Goal: Task Accomplishment & Management: Use online tool/utility

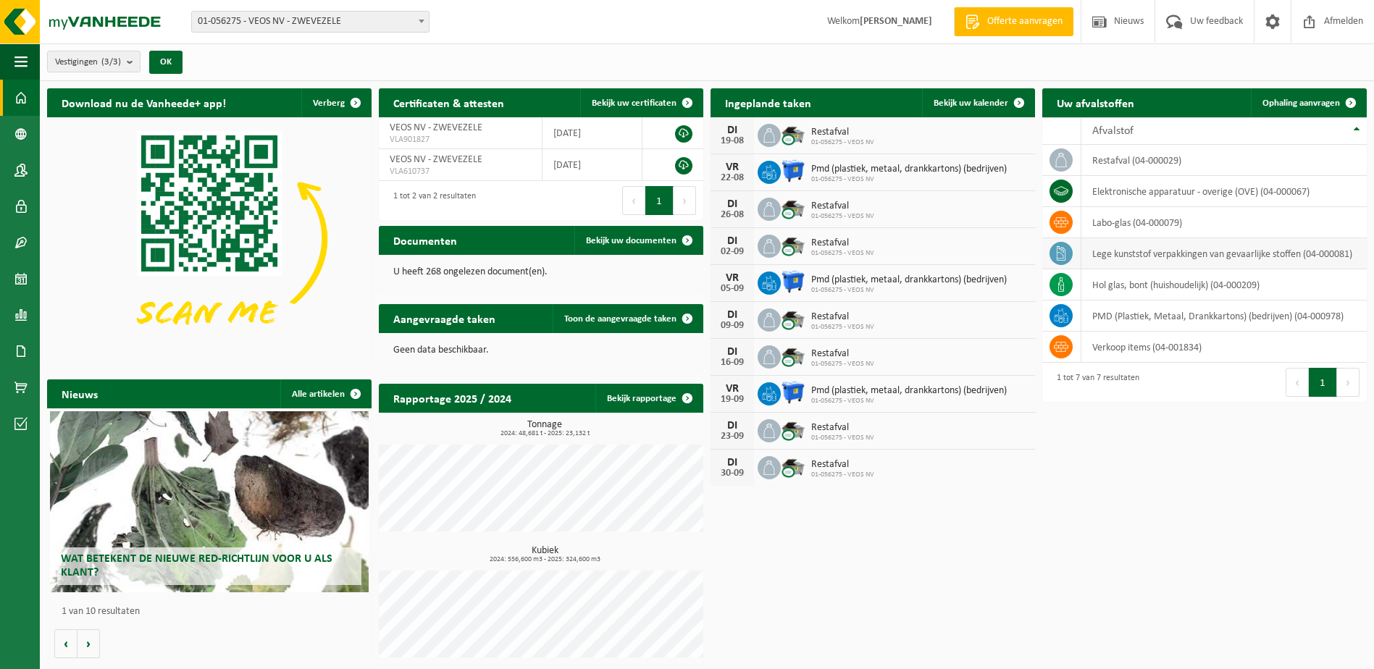
click at [1142, 248] on td "lege kunststof verpakkingen van gevaarlijke stoffen (04-000081)" at bounding box center [1223, 253] width 285 height 31
click at [1047, 252] on td at bounding box center [1061, 253] width 39 height 31
click at [1318, 94] on link "Ophaling aanvragen" at bounding box center [1308, 102] width 114 height 29
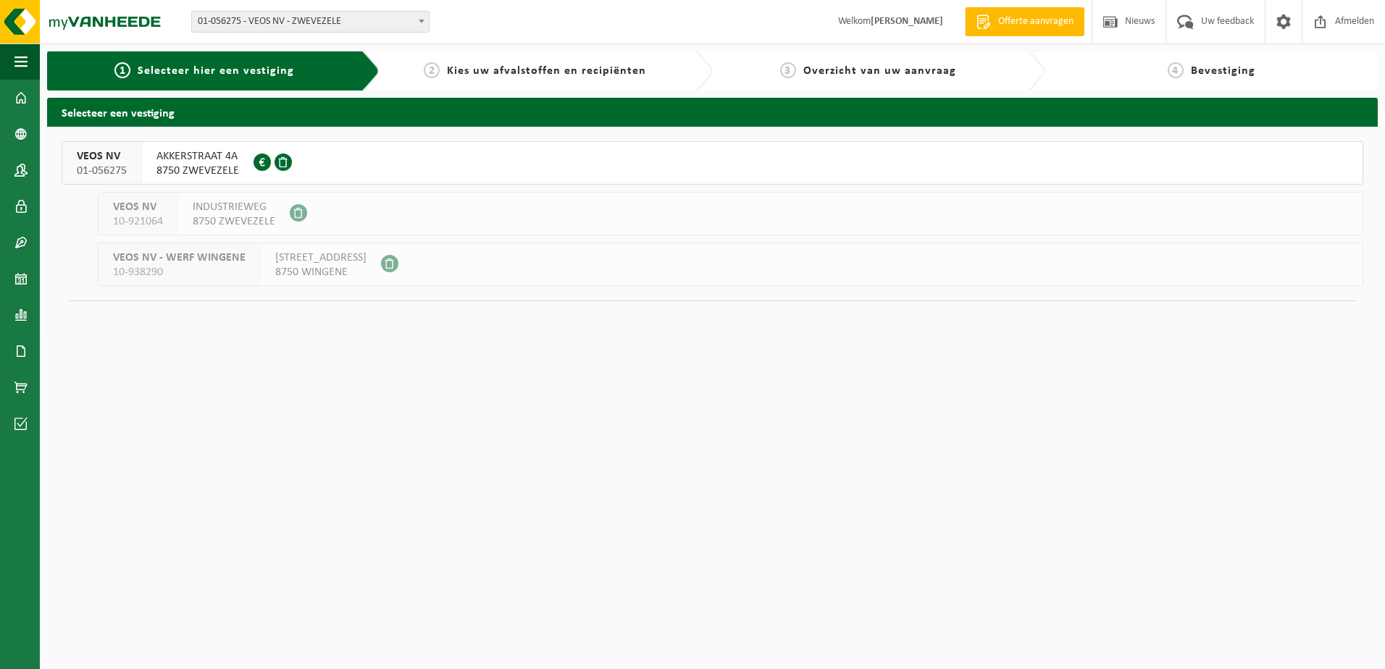
click at [204, 164] on span "8750 ZWEVEZELE" at bounding box center [197, 171] width 83 height 14
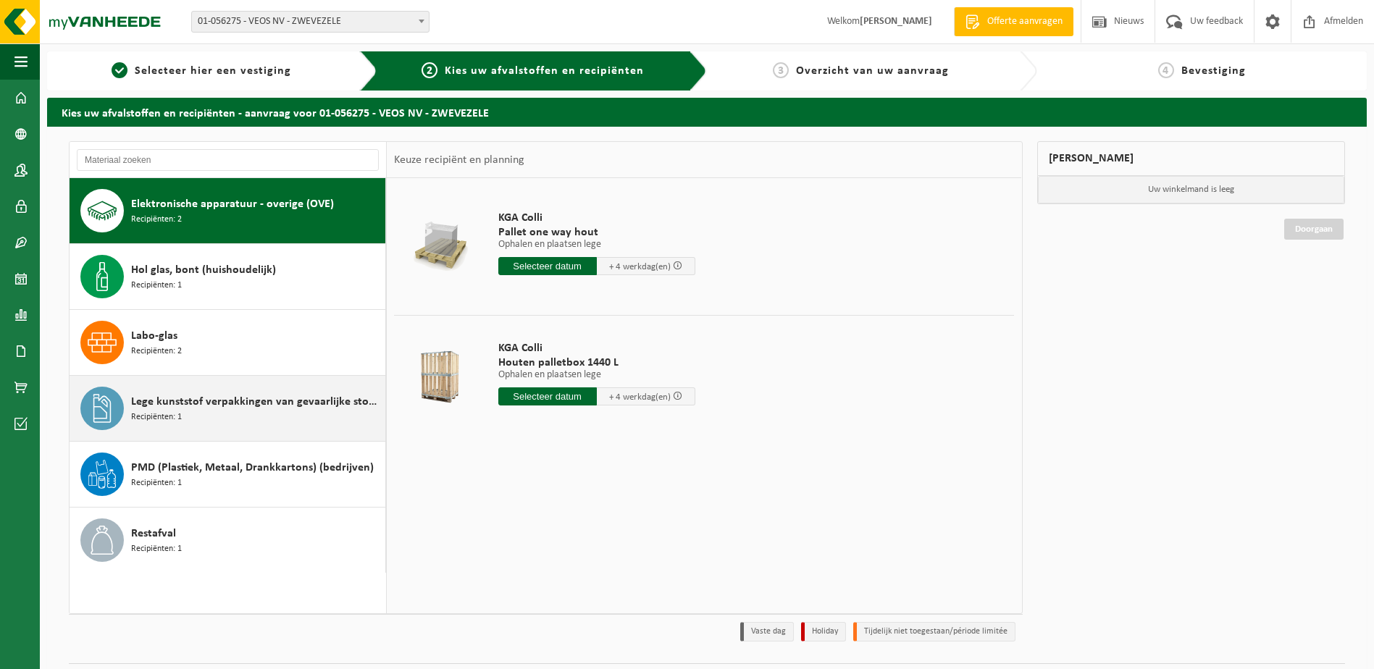
click at [206, 419] on div "Lege kunststof verpakkingen van gevaarlijke stoffen Recipiënten: 1" at bounding box center [256, 408] width 251 height 43
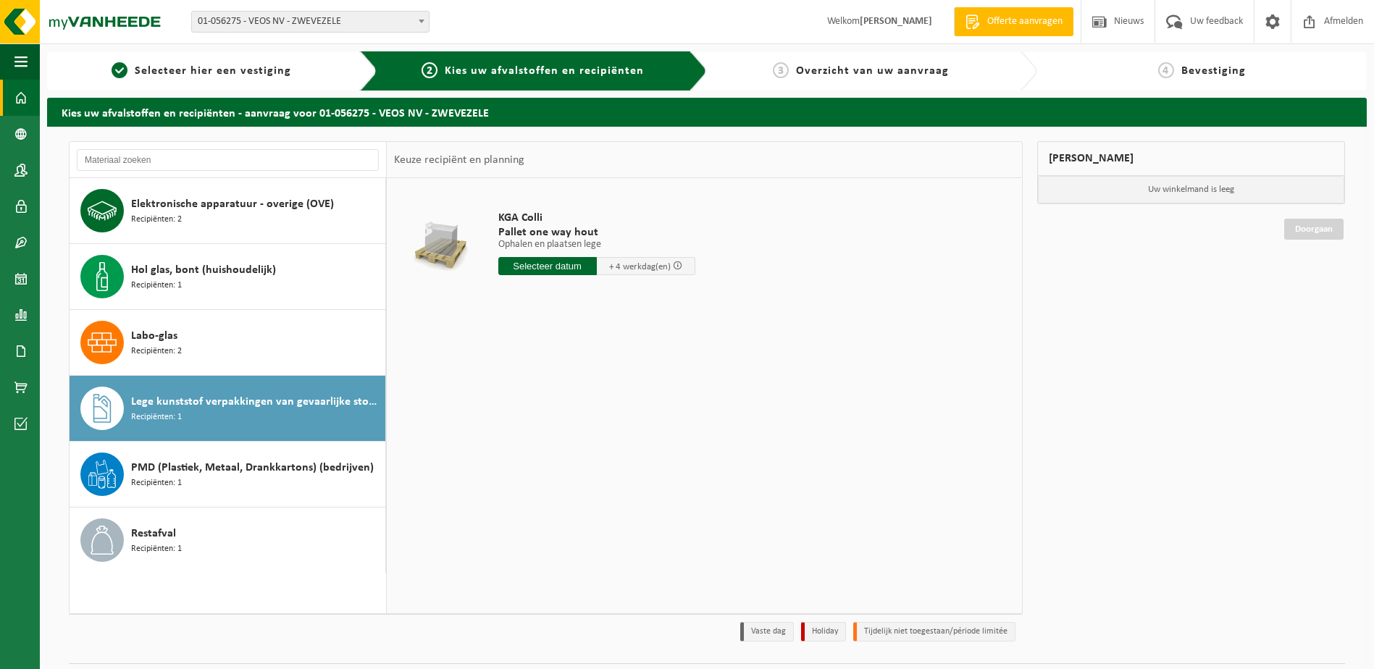
click at [24, 101] on span at bounding box center [20, 98] width 13 height 36
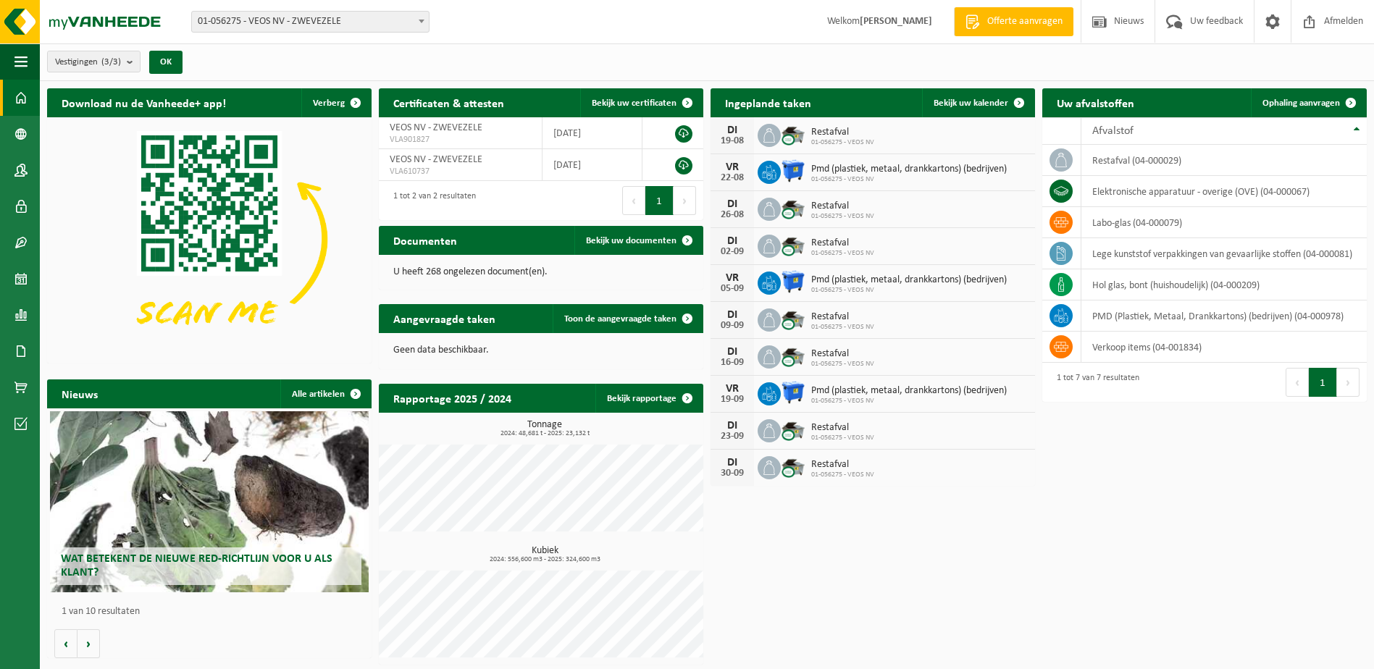
click at [26, 98] on span at bounding box center [20, 98] width 13 height 36
